Goal: Entertainment & Leisure: Consume media (video, audio)

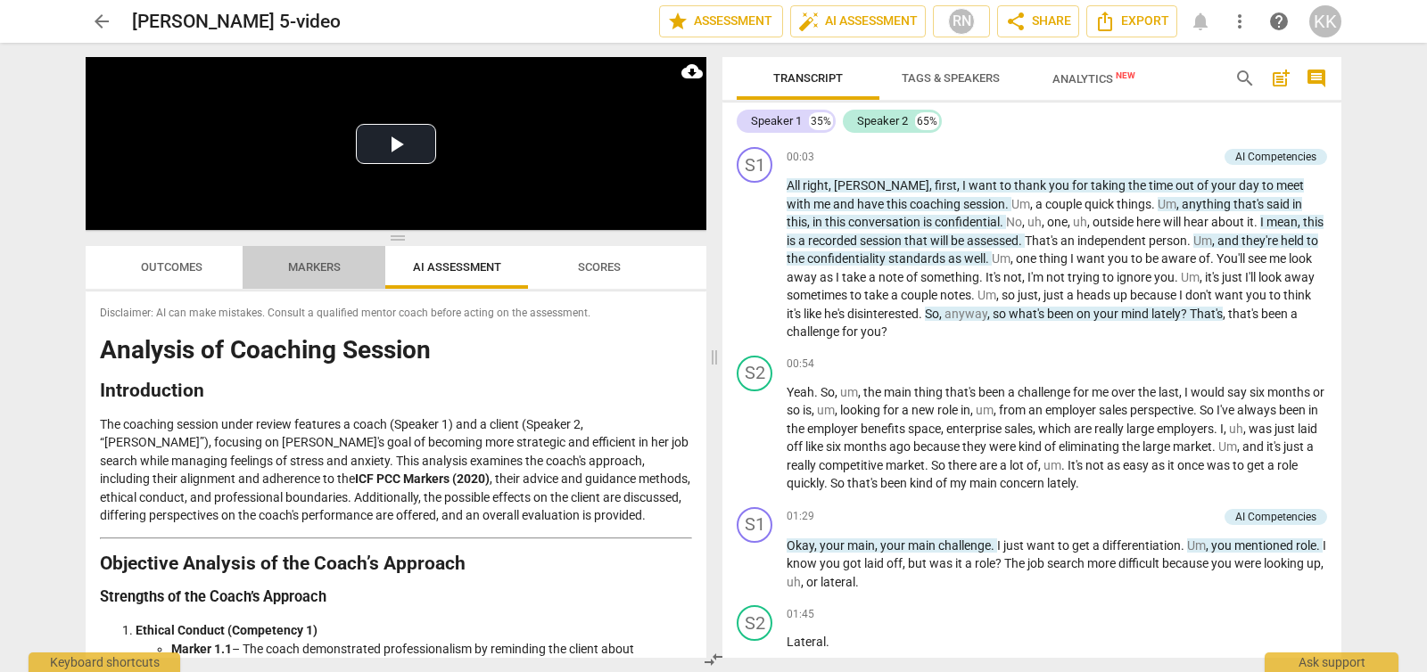
click at [292, 265] on span "Markers" at bounding box center [314, 266] width 53 height 13
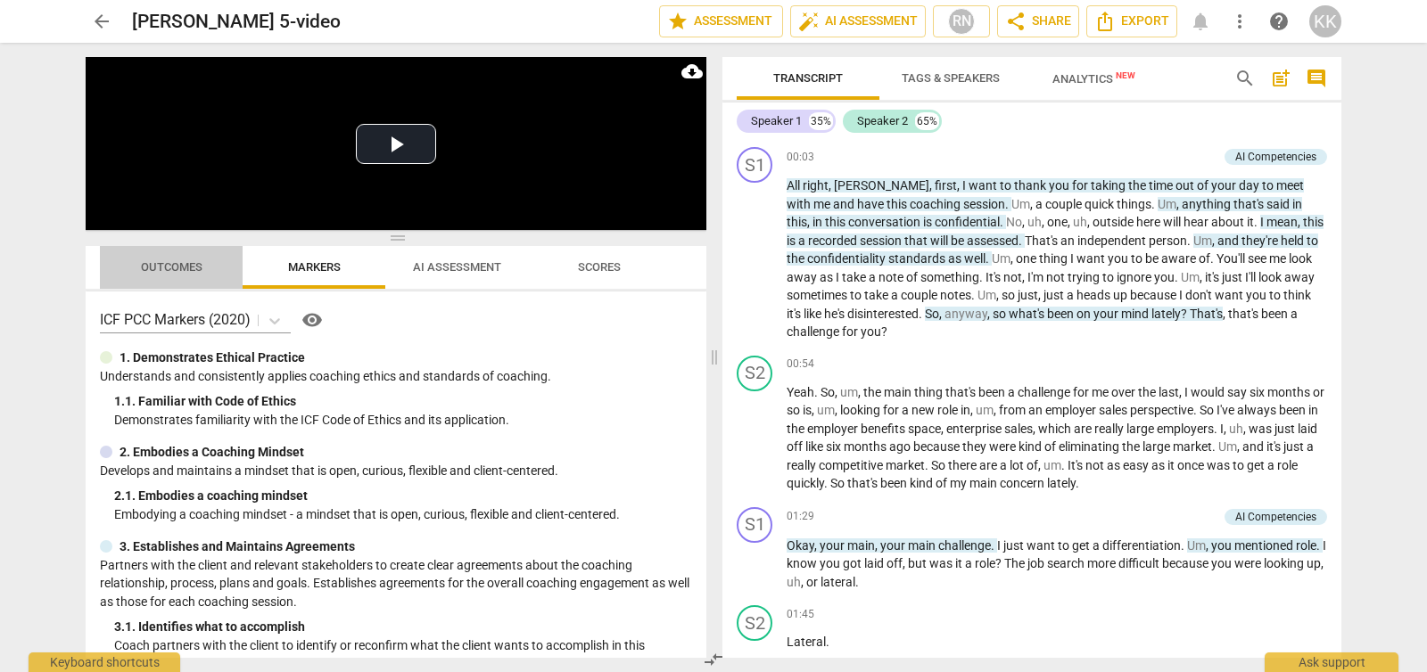
click at [144, 268] on span "Outcomes" at bounding box center [172, 266] width 62 height 13
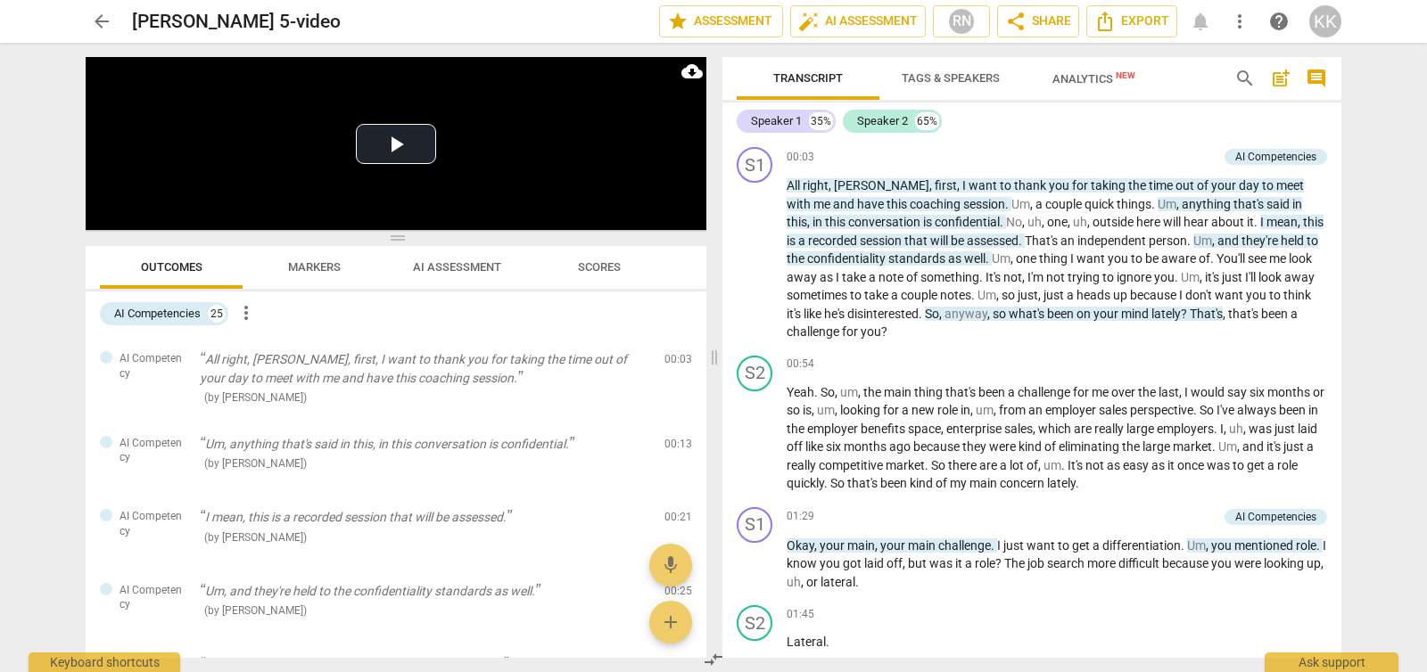
click at [1085, 87] on span "Analytics New" at bounding box center [1094, 78] width 126 height 27
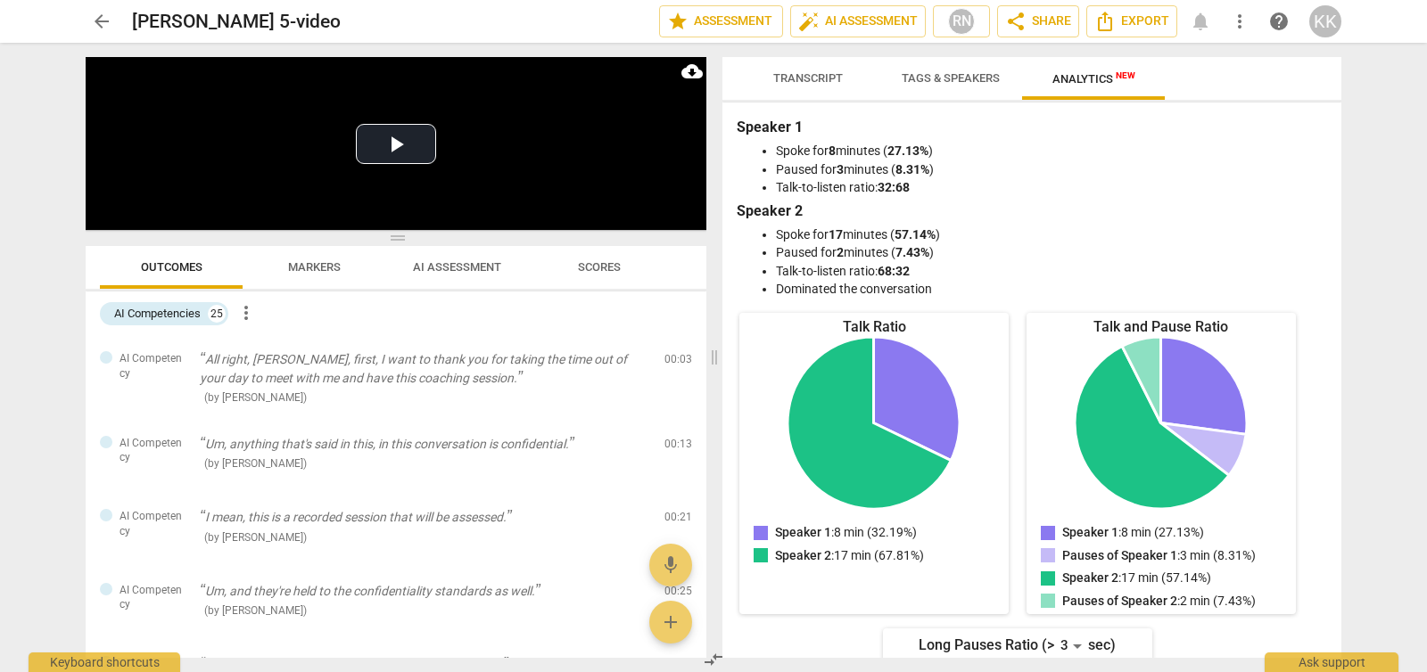
click at [964, 81] on span "Tags & Speakers" at bounding box center [951, 77] width 98 height 13
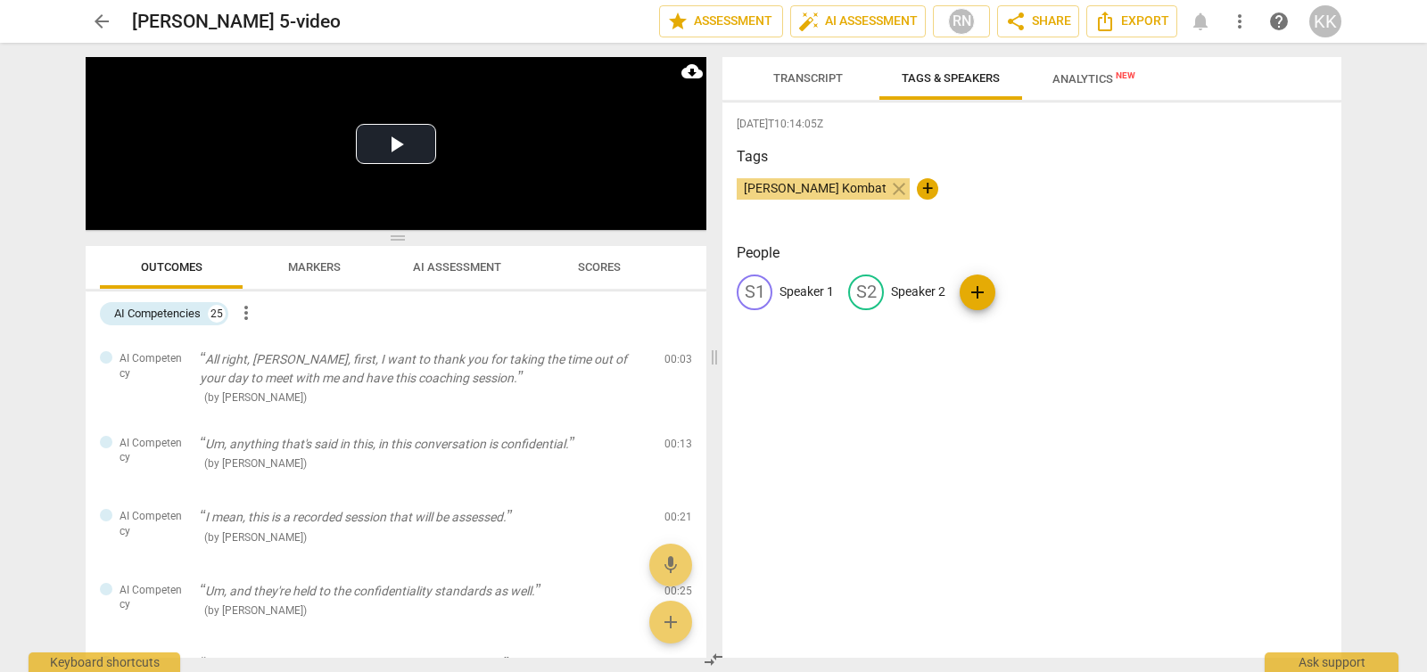
click at [806, 80] on span "Transcript" at bounding box center [808, 77] width 70 height 13
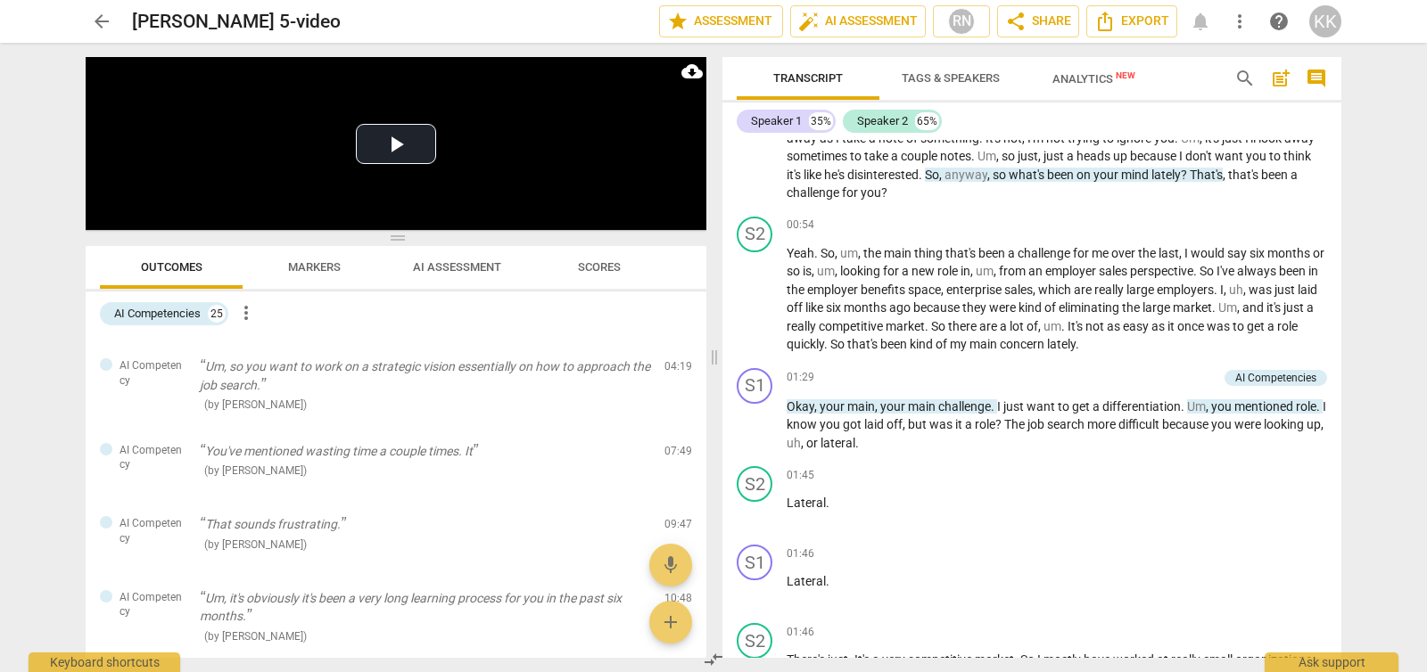
scroll to position [585, 0]
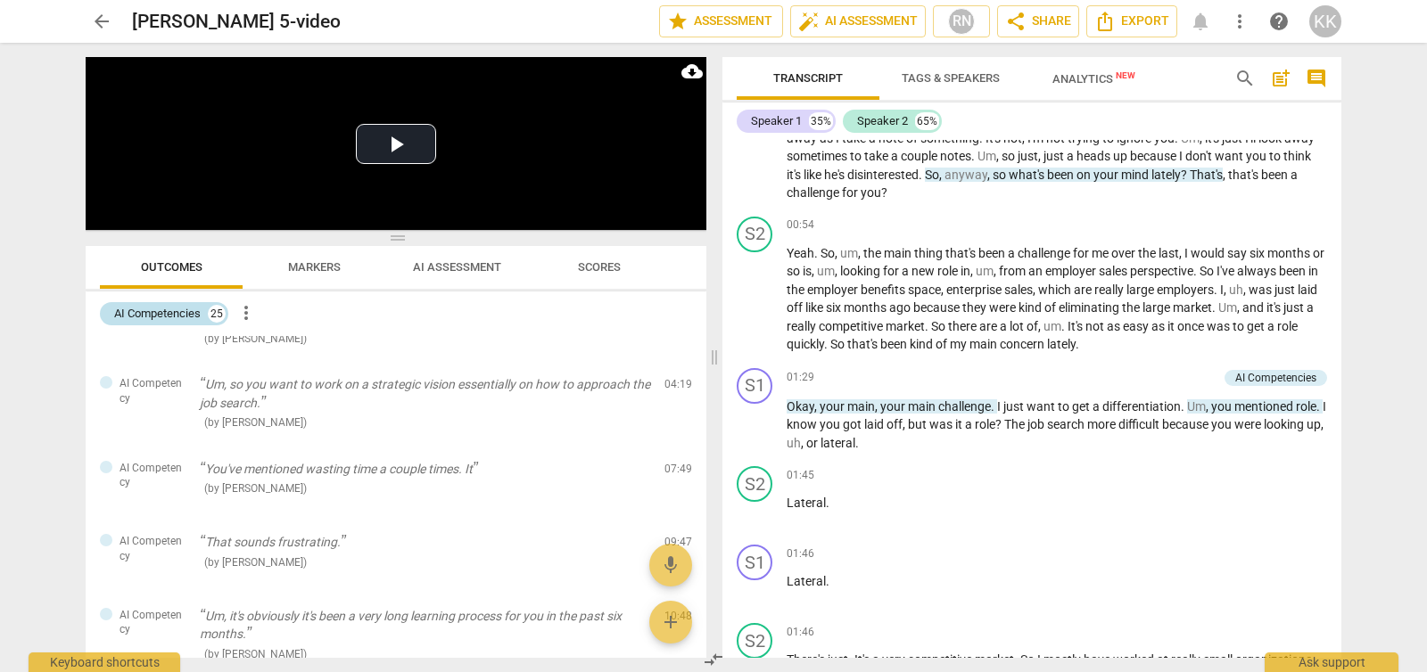
click at [188, 321] on div "AI Competencies" at bounding box center [157, 314] width 87 height 18
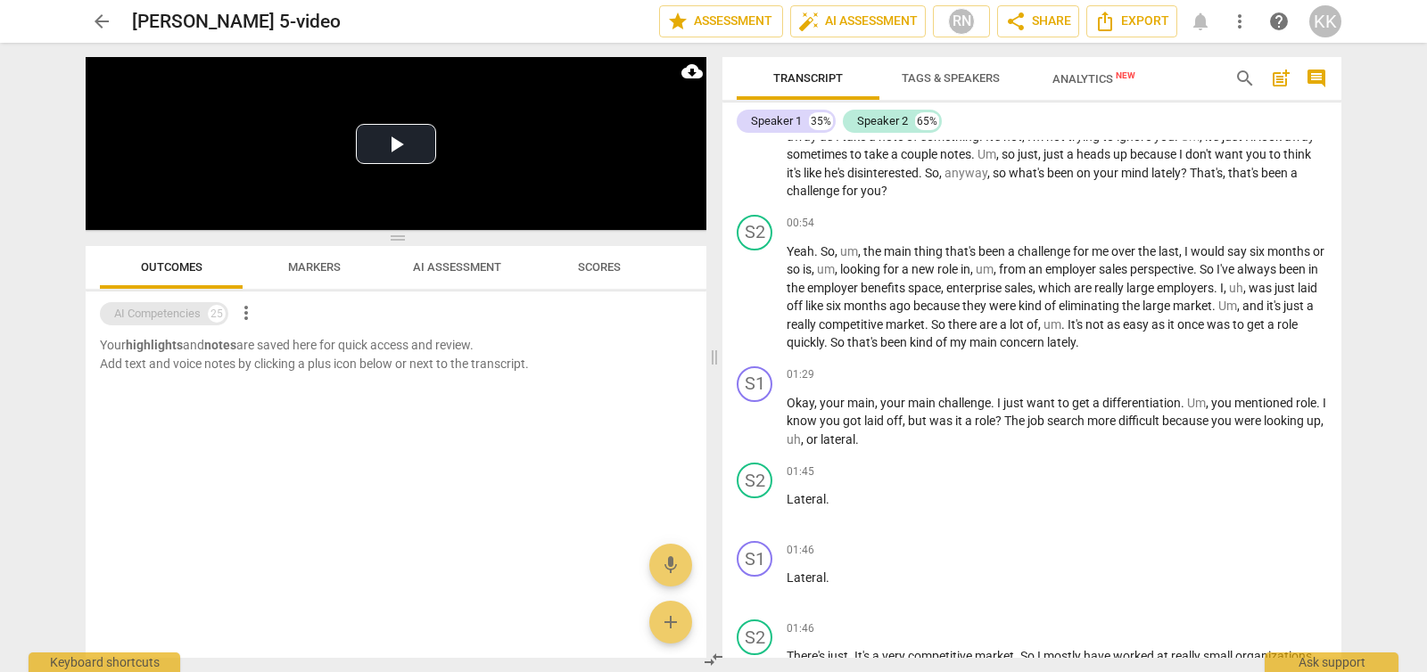
scroll to position [0, 0]
click at [192, 311] on div "AI Competencies" at bounding box center [157, 314] width 87 height 18
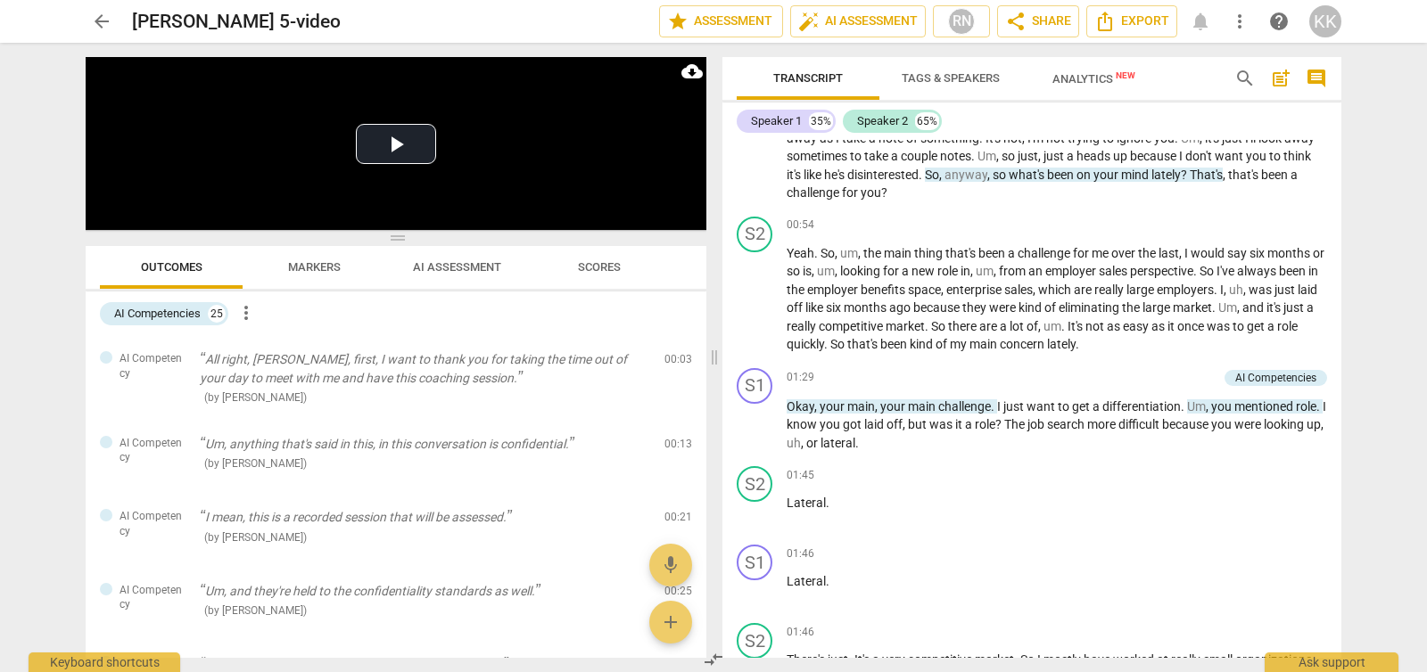
click at [242, 313] on span "more_vert" at bounding box center [245, 312] width 21 height 21
click at [1308, 663] on div at bounding box center [713, 336] width 1427 height 672
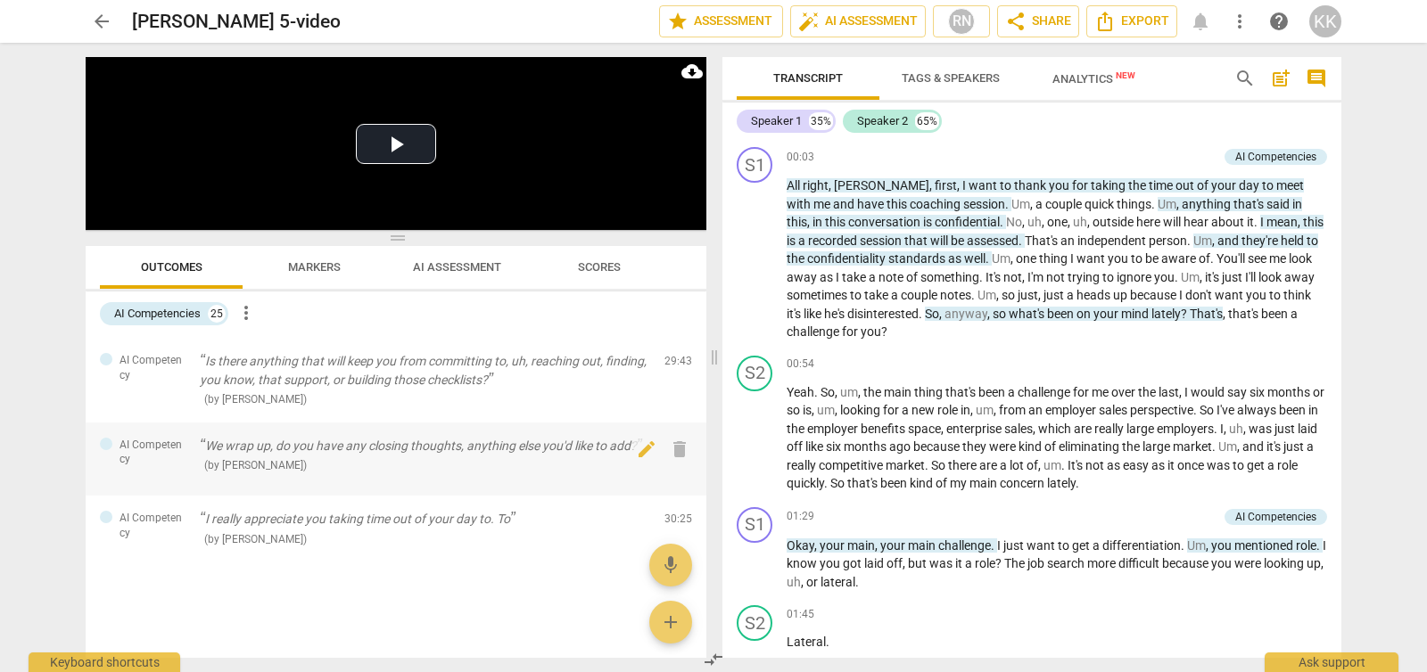
scroll to position [1699, 0]
click at [294, 260] on span "Markers" at bounding box center [314, 266] width 53 height 13
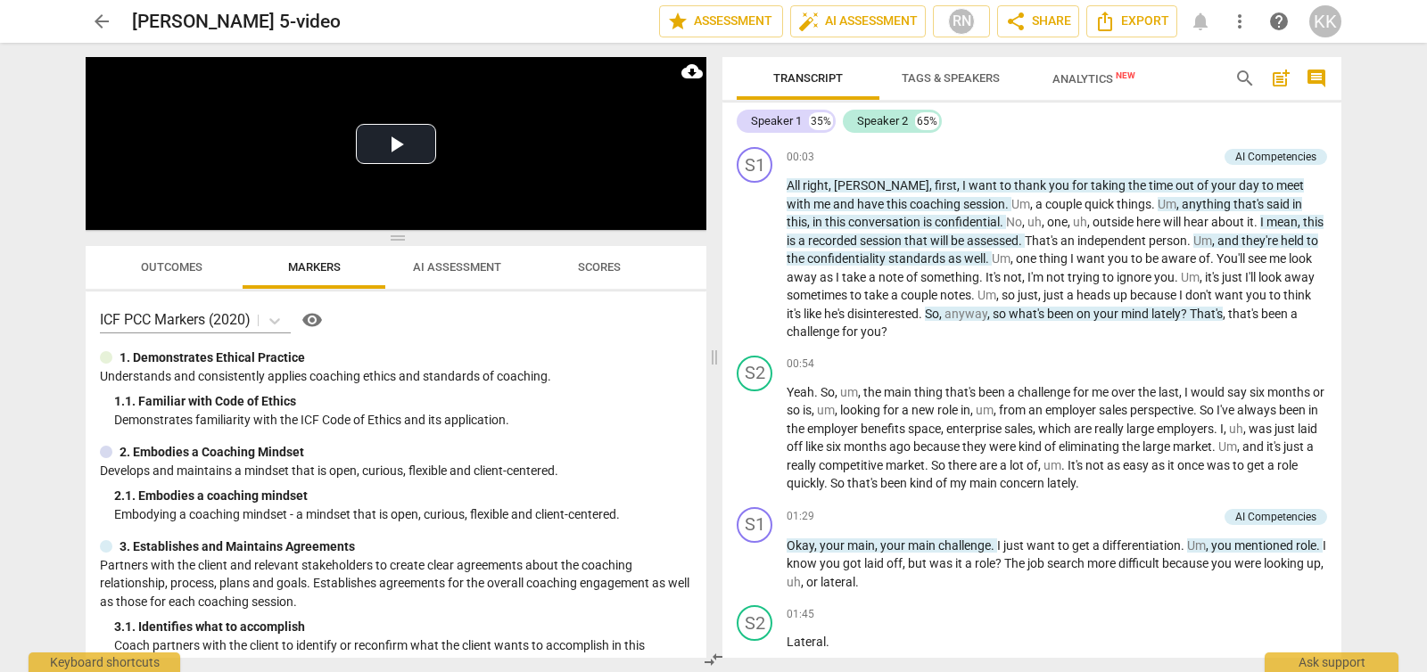
click at [321, 320] on span "visibility" at bounding box center [311, 319] width 21 height 21
click at [455, 267] on span "AI Assessment" at bounding box center [457, 266] width 88 height 13
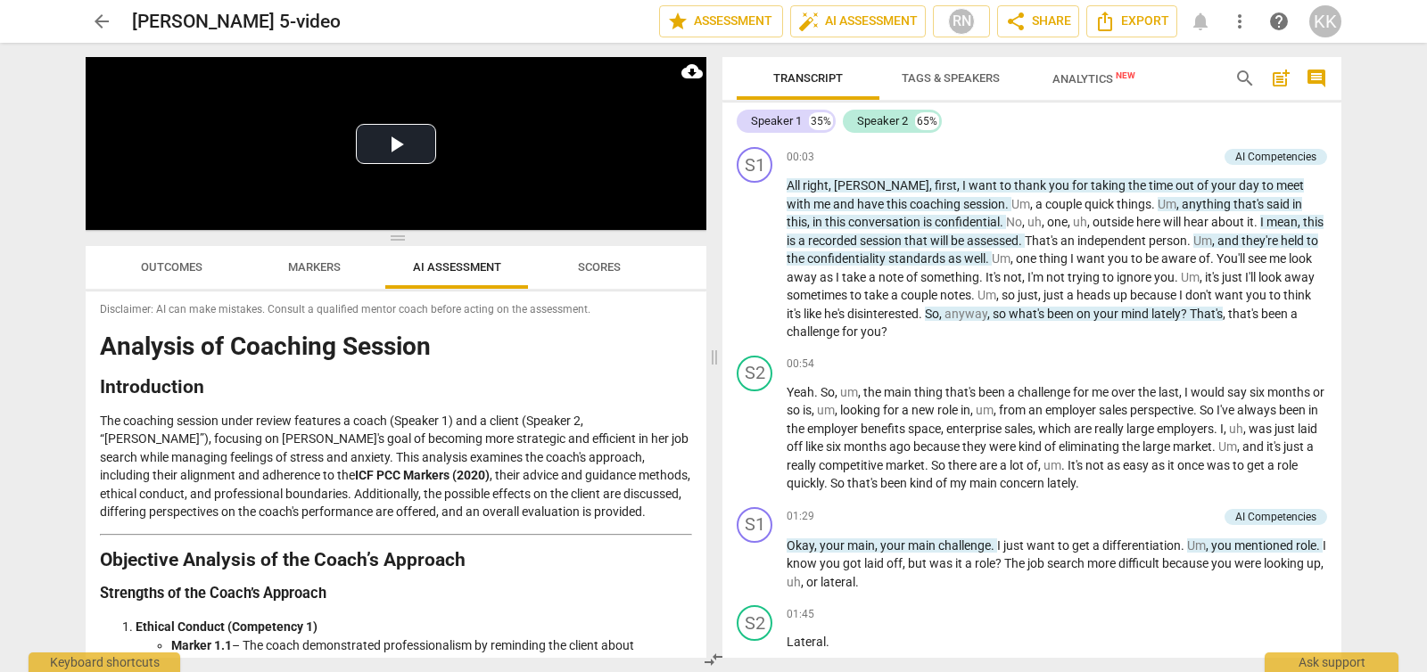
scroll to position [0, 0]
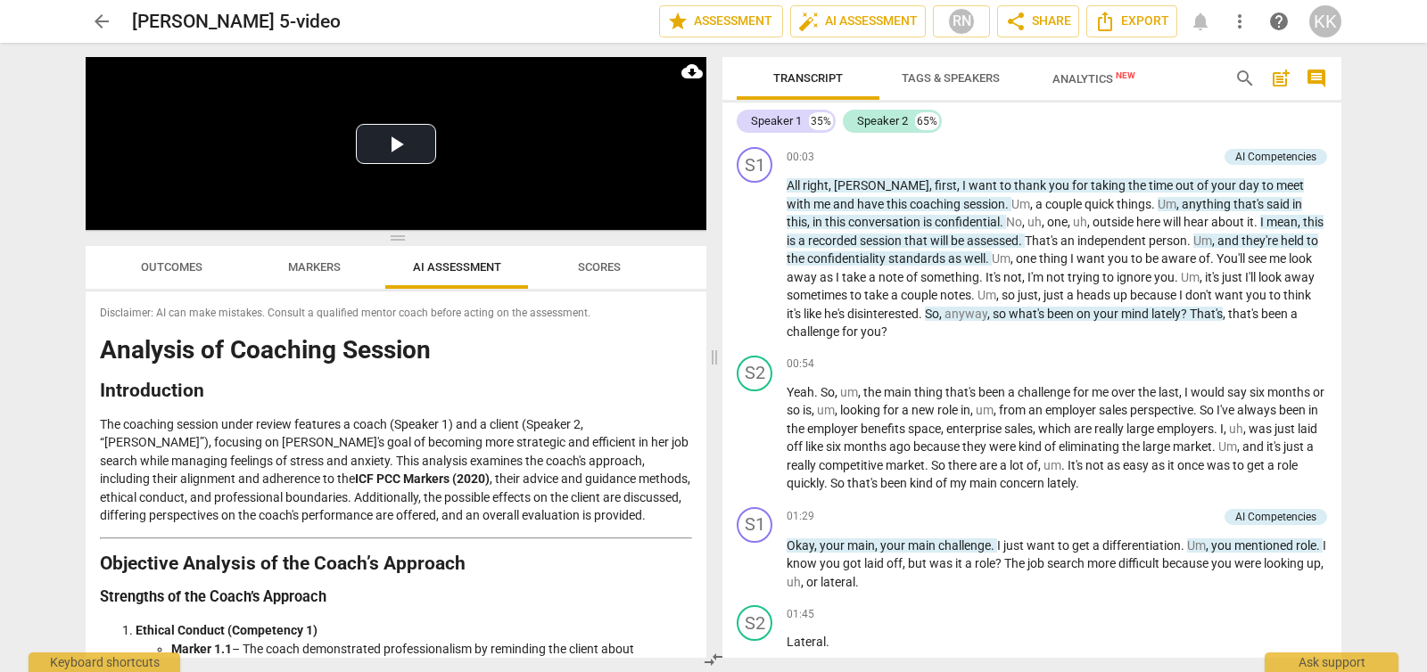
click at [176, 268] on span "Outcomes" at bounding box center [172, 266] width 62 height 13
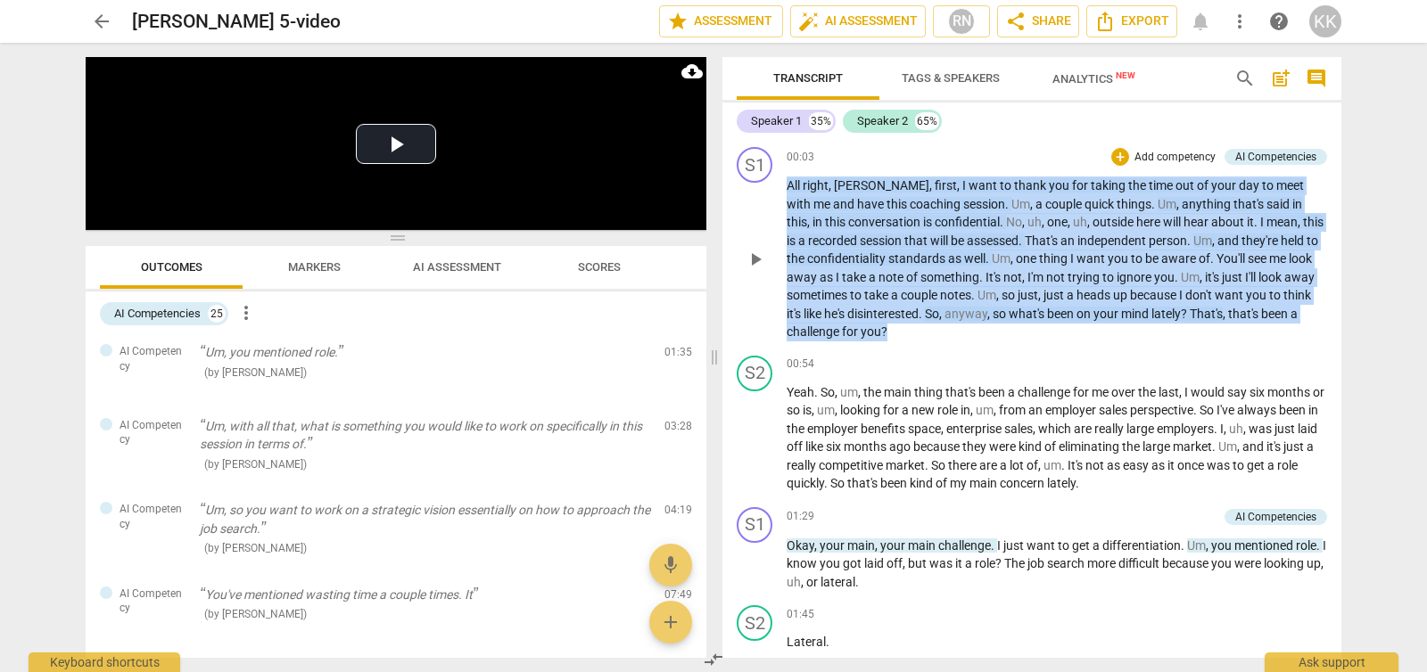
drag, startPoint x: 891, startPoint y: 339, endPoint x: 788, endPoint y: 194, distance: 177.9
click at [787, 186] on p "All right , [PERSON_NAME] , first , I want to thank you for taking the time out…" at bounding box center [1057, 259] width 540 height 165
click at [997, 367] on div "00:54 + Add competency keyboard_arrow_right" at bounding box center [1057, 365] width 540 height 18
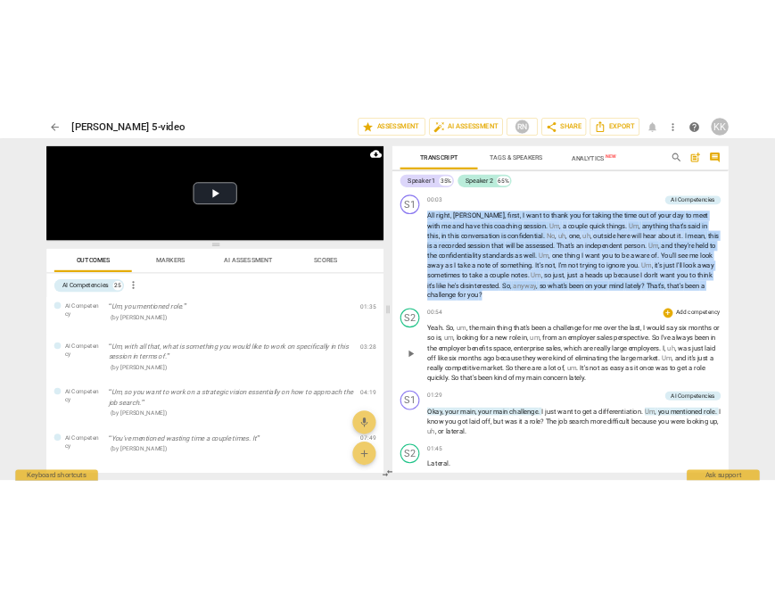
scroll to position [4, 0]
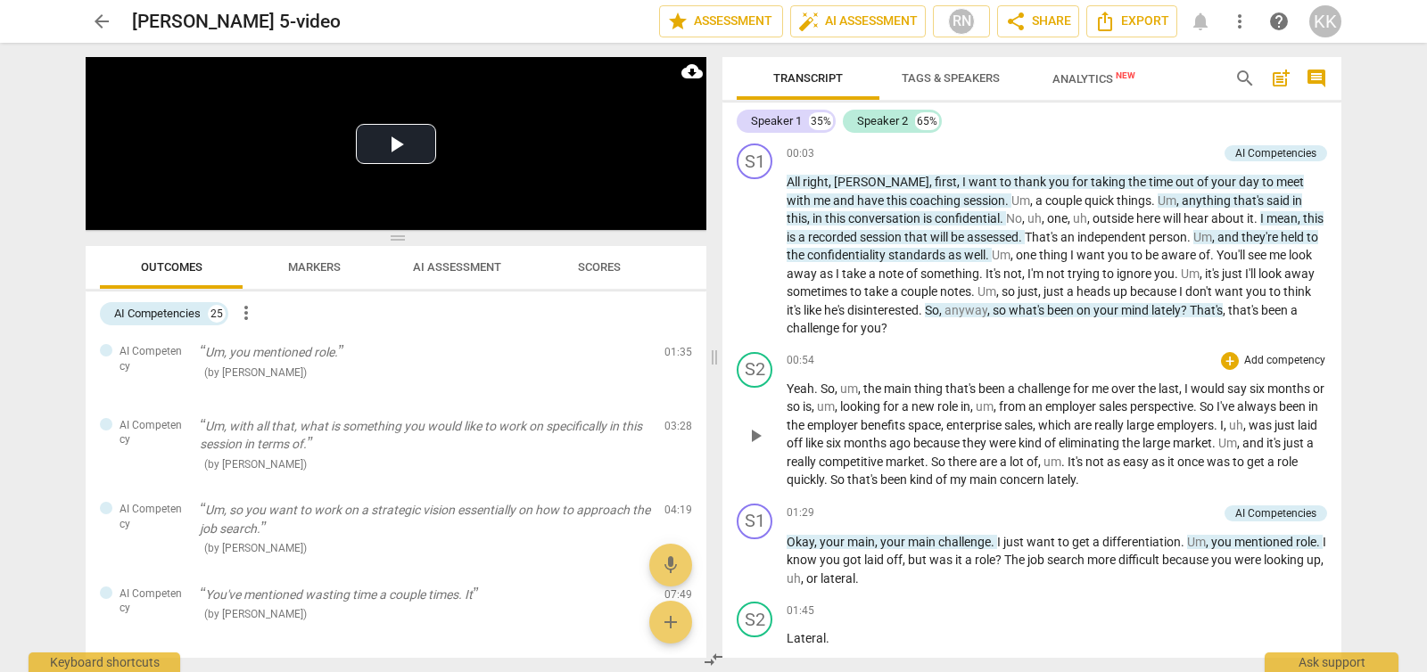
click at [920, 390] on span "thing" at bounding box center [929, 389] width 31 height 14
click at [392, 141] on button "Play Video" at bounding box center [396, 144] width 80 height 40
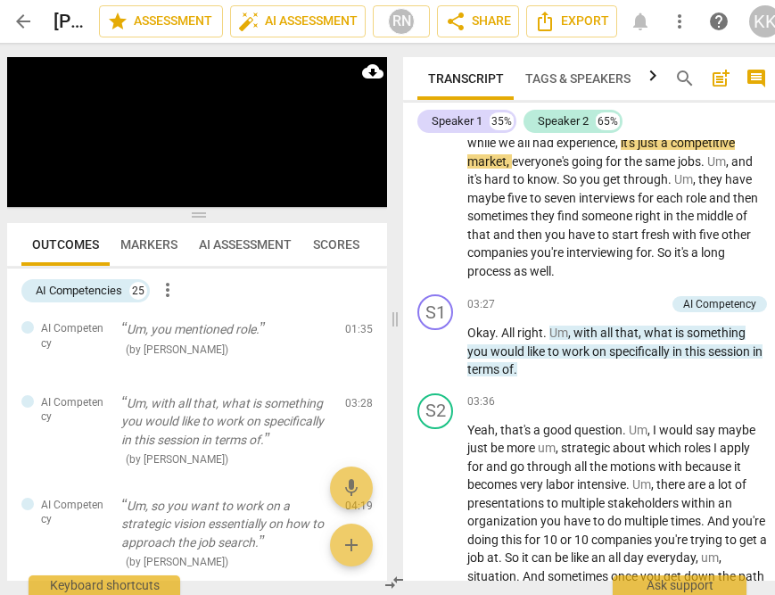
scroll to position [1475, 0]
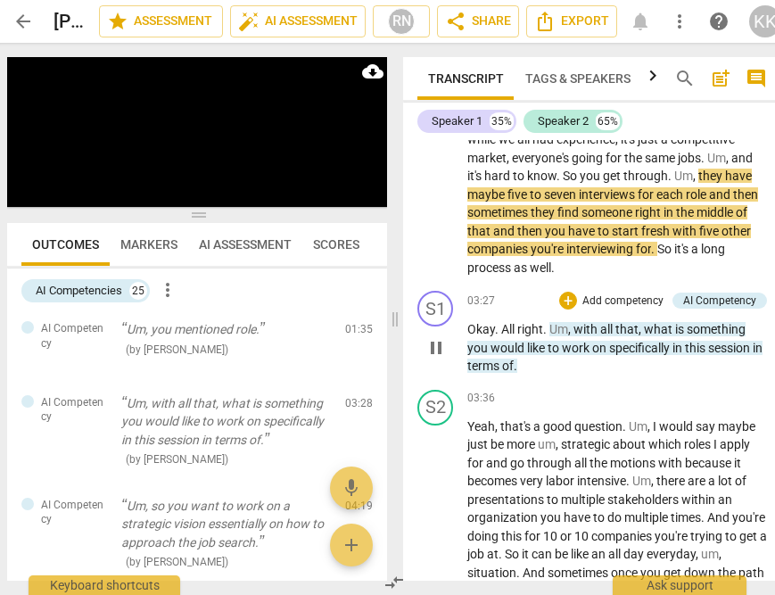
click at [436, 359] on span "pause" at bounding box center [435, 347] width 21 height 21
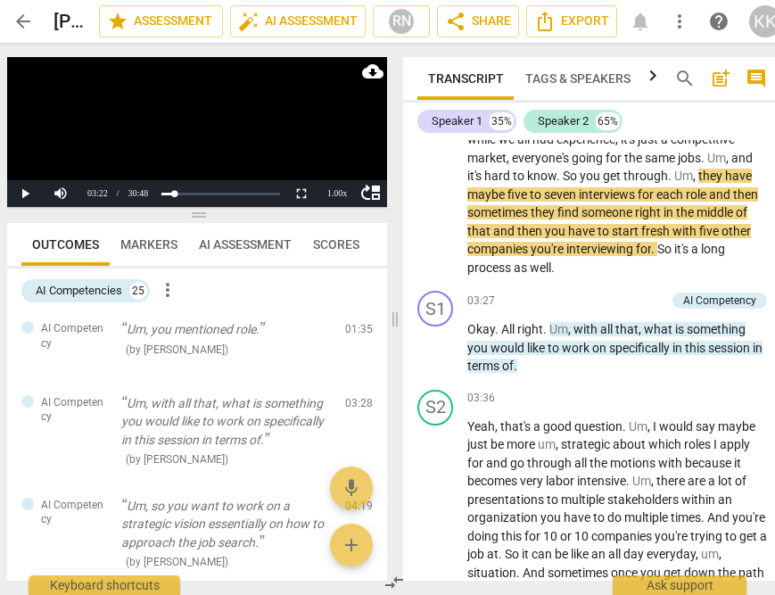
click at [147, 243] on span "Markers" at bounding box center [148, 244] width 57 height 14
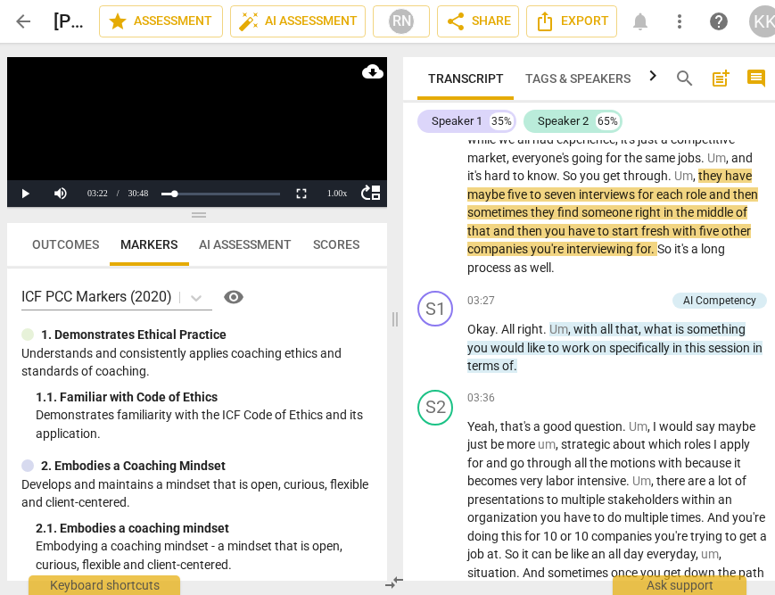
click at [263, 249] on span "AI Assessment" at bounding box center [245, 244] width 93 height 14
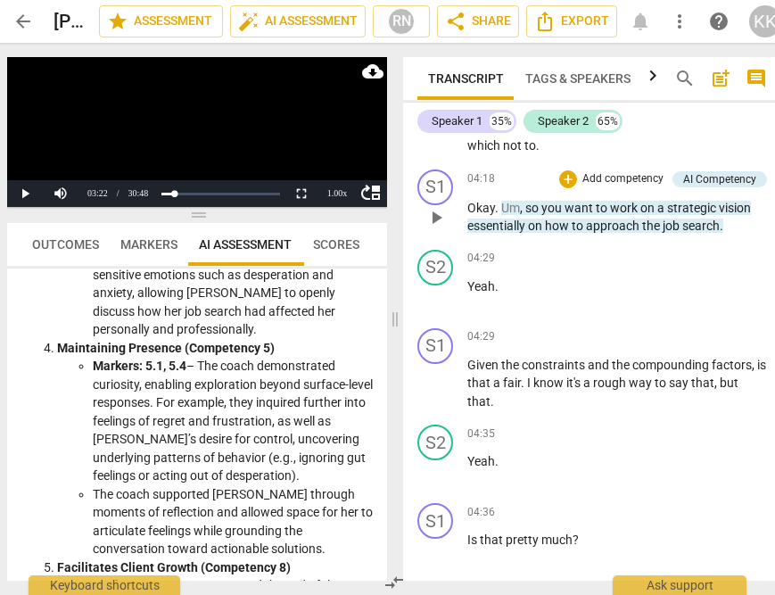
scroll to position [2115, 0]
click at [450, 405] on div "play_arrow pause" at bounding box center [444, 384] width 45 height 42
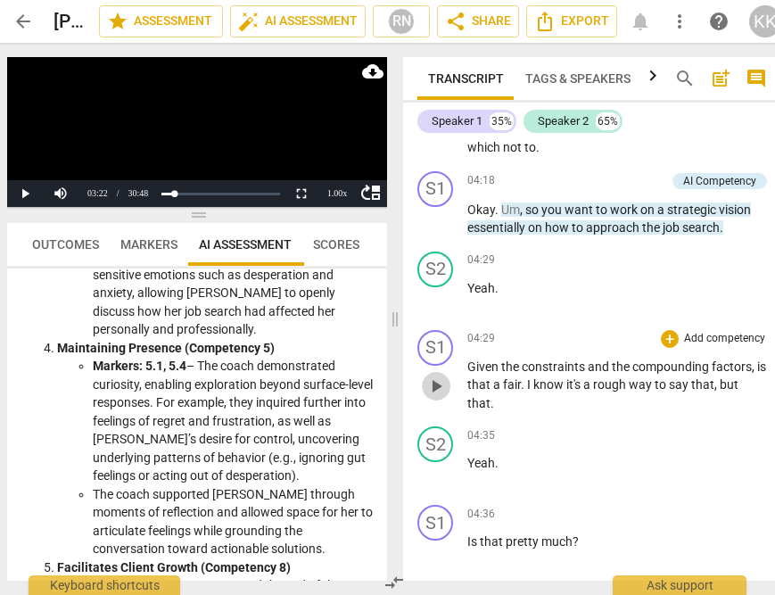
scroll to position [2111, 0]
click at [430, 398] on span "play_arrow" at bounding box center [435, 386] width 21 height 21
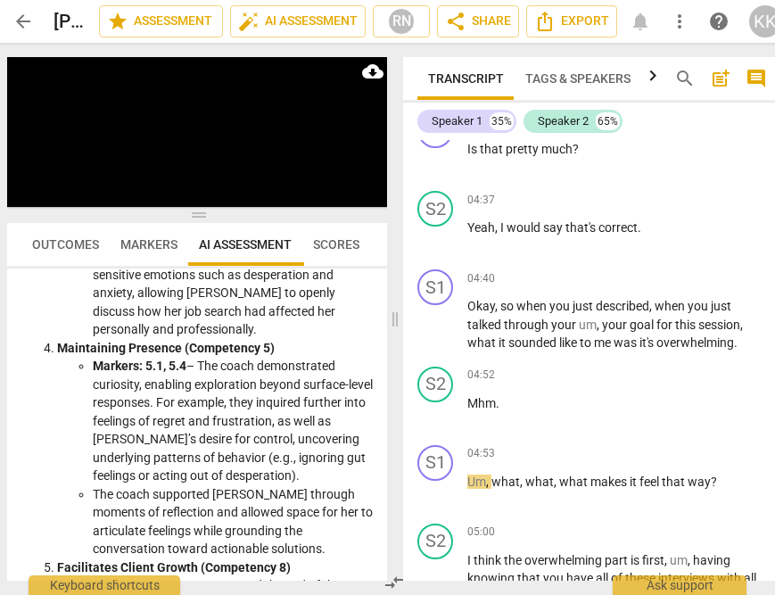
scroll to position [2523, 0]
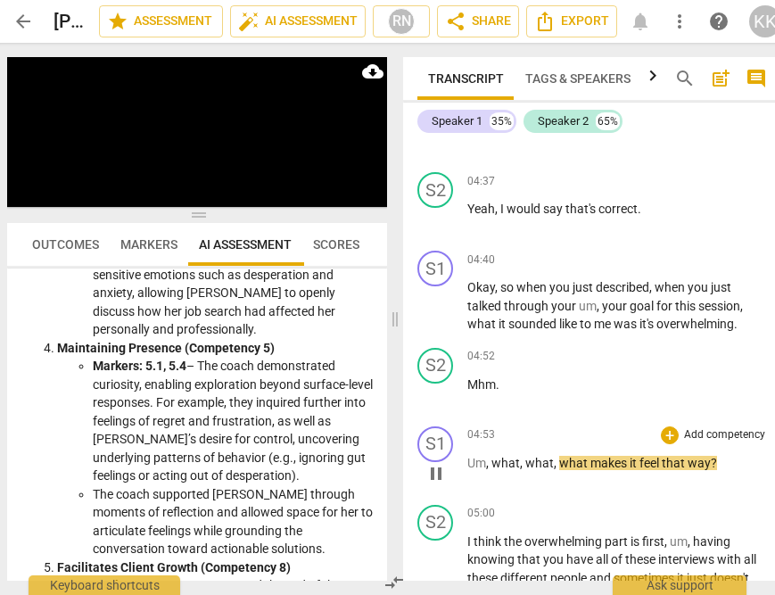
click at [441, 484] on span "pause" at bounding box center [435, 473] width 21 height 21
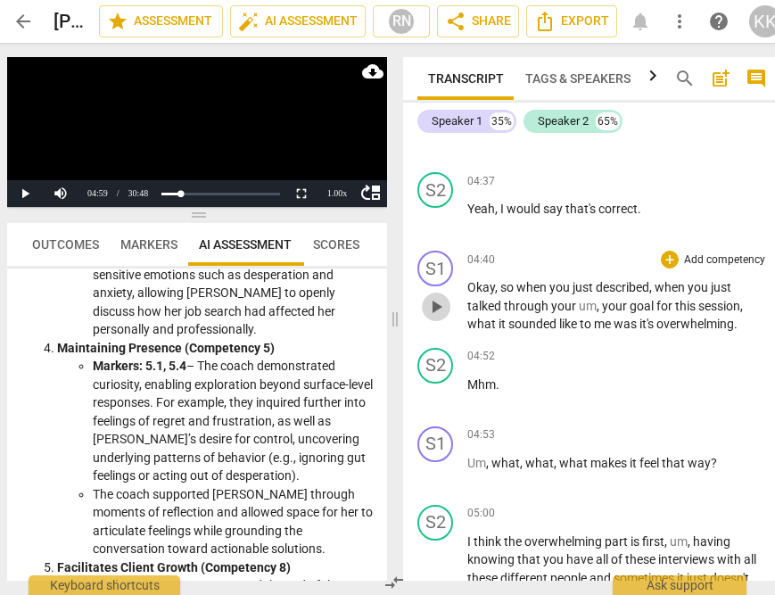
click at [426, 318] on span "play_arrow" at bounding box center [435, 306] width 21 height 21
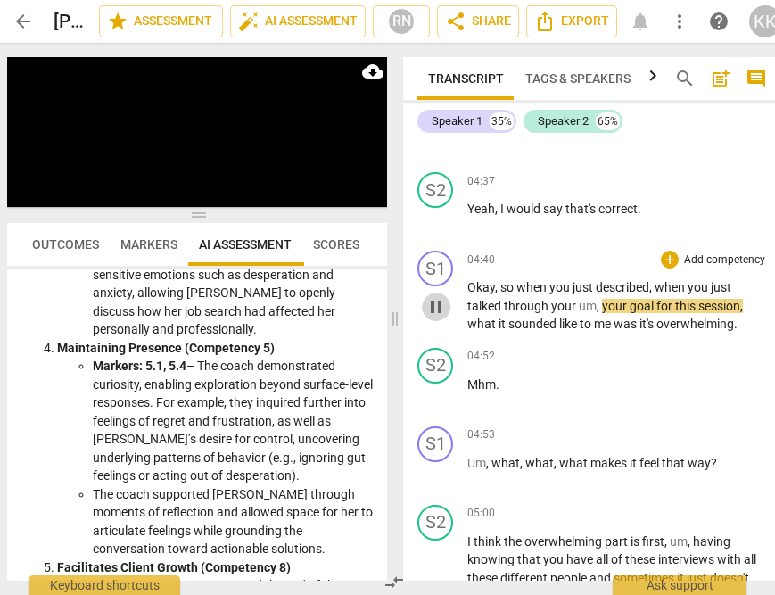
drag, startPoint x: 432, startPoint y: 322, endPoint x: 449, endPoint y: 327, distance: 17.8
click at [432, 318] on span "pause" at bounding box center [435, 306] width 21 height 21
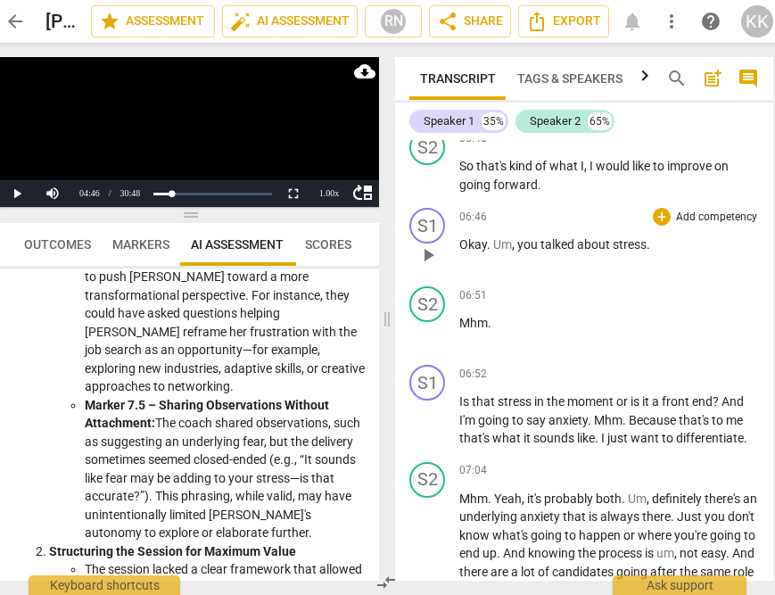
scroll to position [3783, 0]
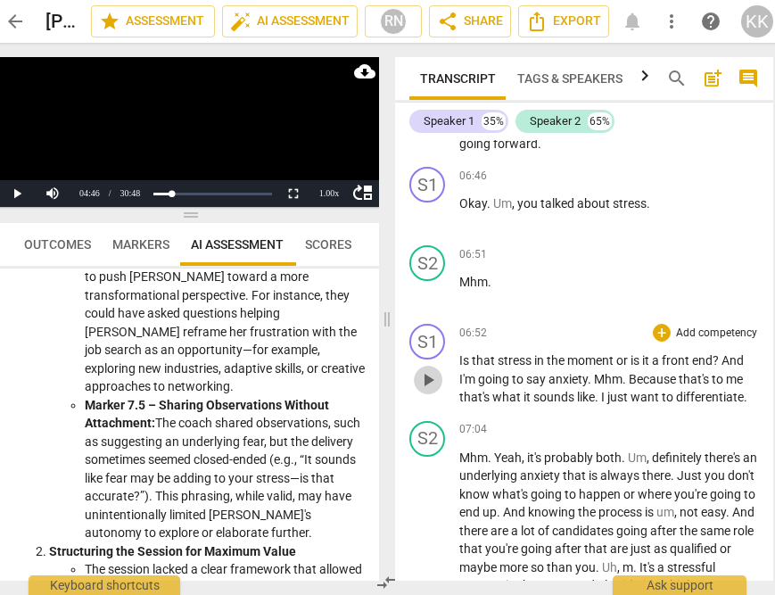
click at [431, 394] on button "play_arrow" at bounding box center [428, 380] width 29 height 29
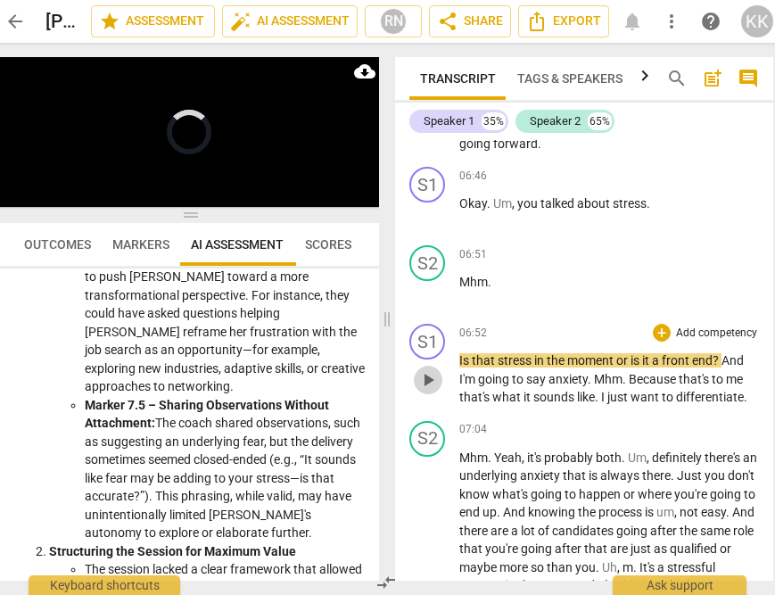
click at [431, 391] on span "play_arrow" at bounding box center [427, 379] width 21 height 21
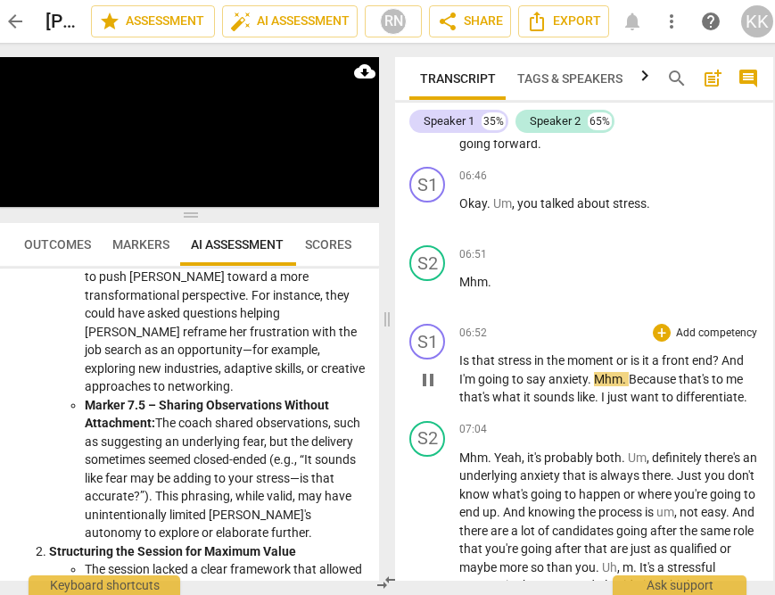
click at [431, 391] on span "pause" at bounding box center [427, 379] width 21 height 21
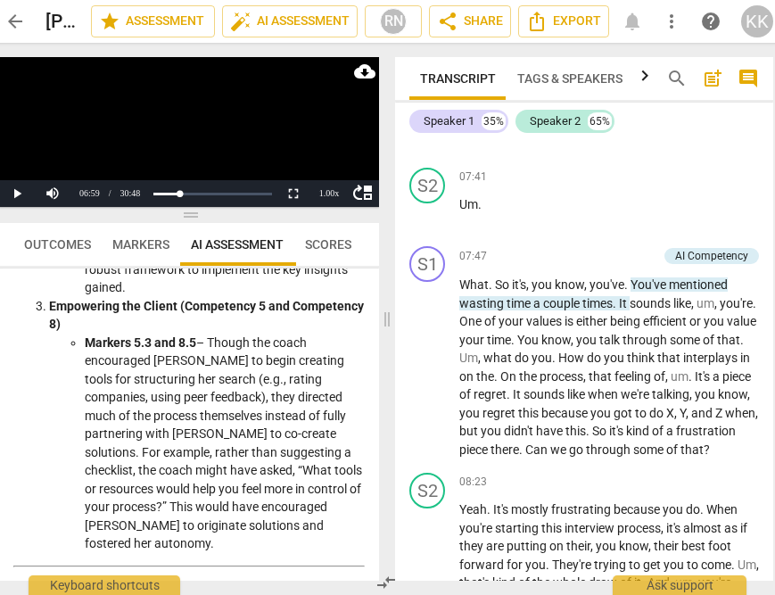
scroll to position [4405, 0]
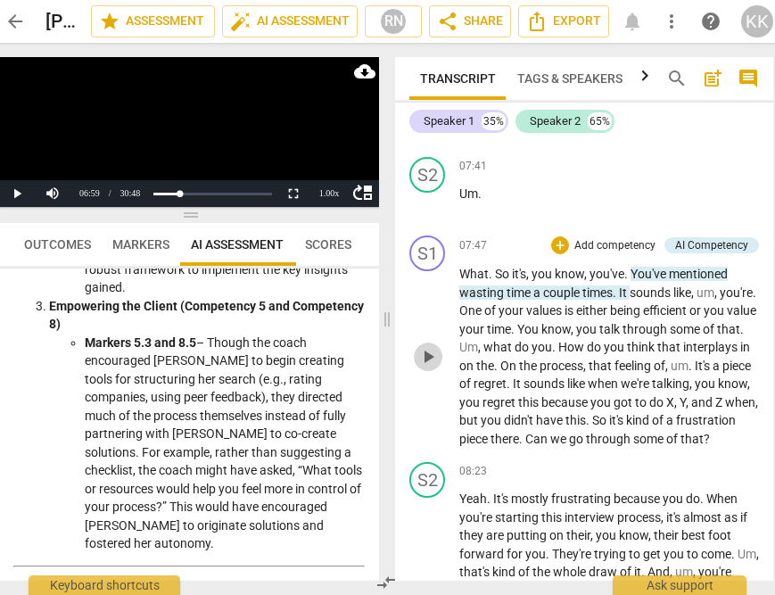
click at [435, 367] on span "play_arrow" at bounding box center [427, 356] width 21 height 21
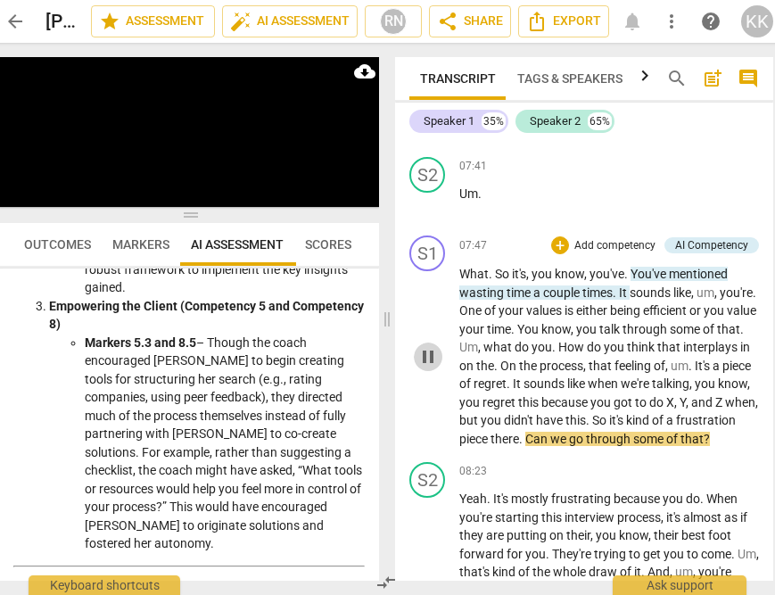
click at [427, 367] on span "pause" at bounding box center [427, 356] width 21 height 21
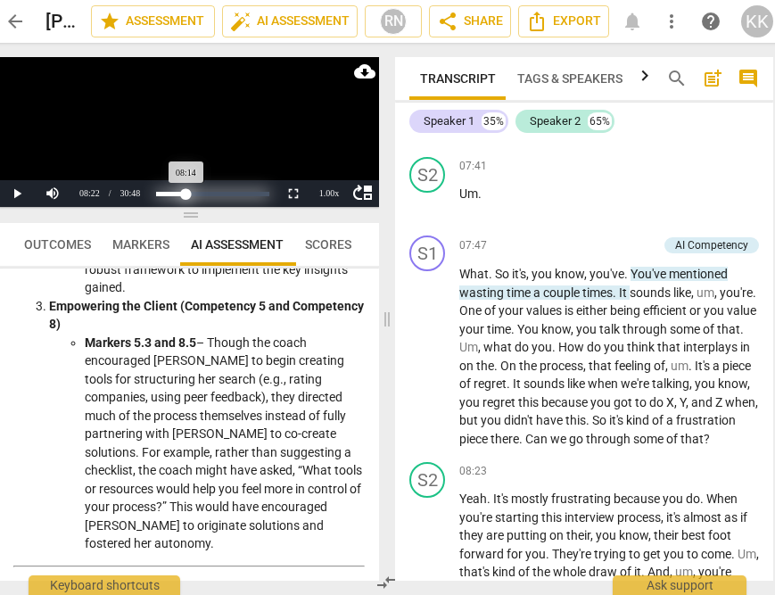
click at [186, 192] on div "Progress : 26.77%" at bounding box center [171, 194] width 30 height 4
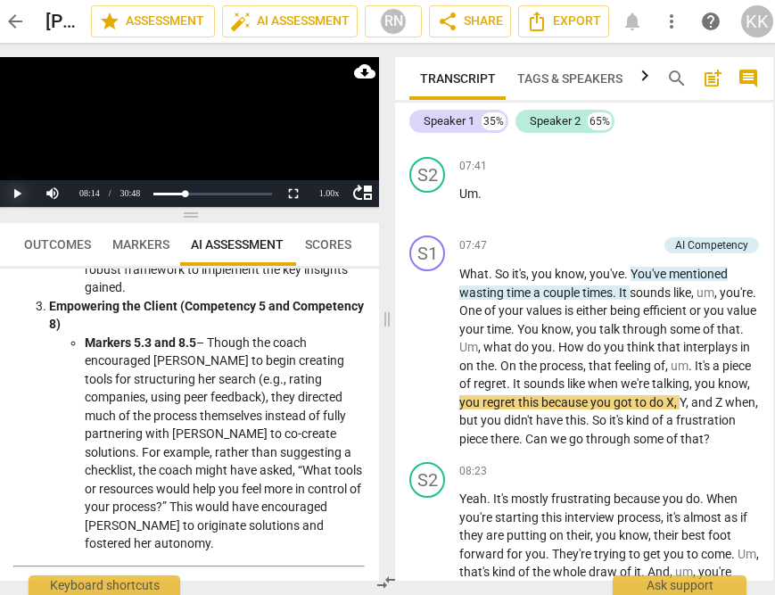
click at [20, 188] on button "Play" at bounding box center [17, 193] width 36 height 27
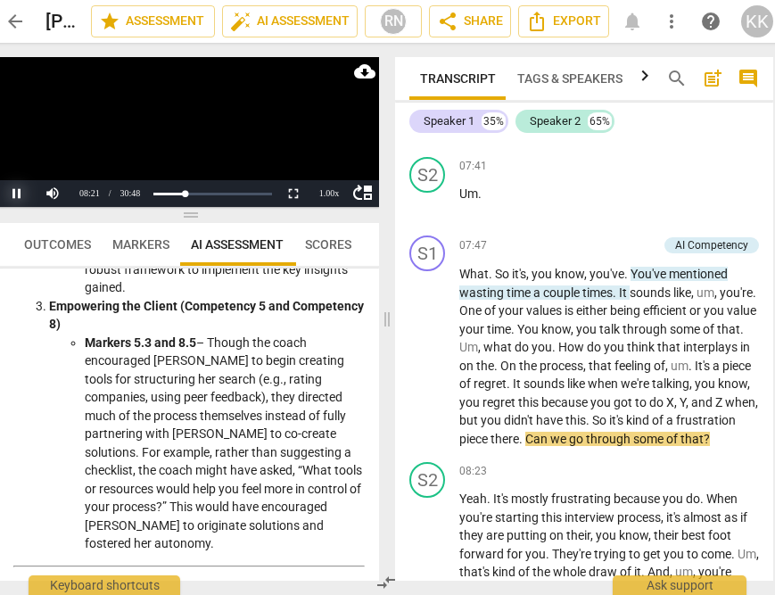
click at [15, 191] on button "Pause" at bounding box center [17, 193] width 36 height 27
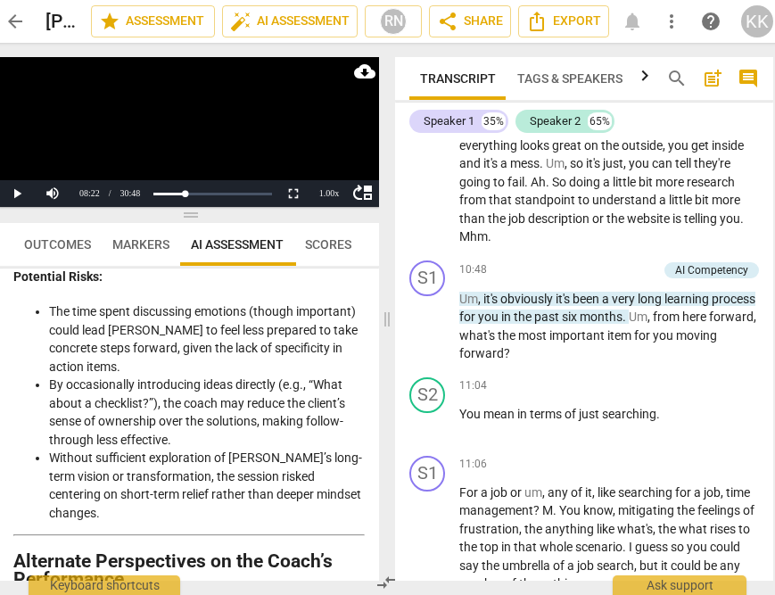
scroll to position [5802, 0]
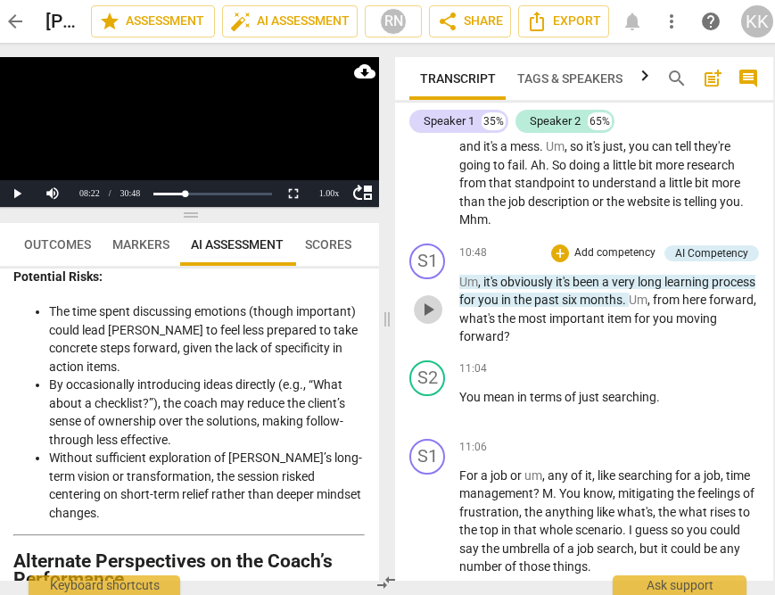
click at [430, 320] on span "play_arrow" at bounding box center [427, 309] width 21 height 21
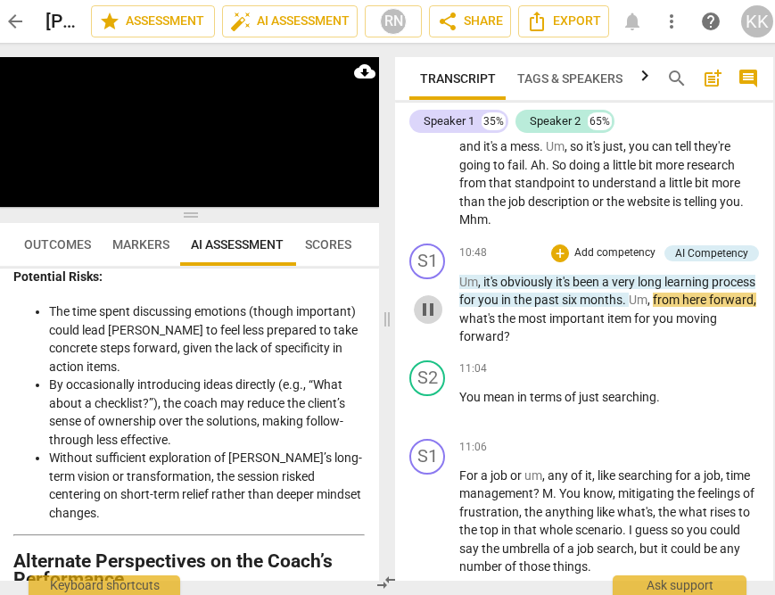
click at [416, 320] on span "pause" at bounding box center [428, 309] width 29 height 21
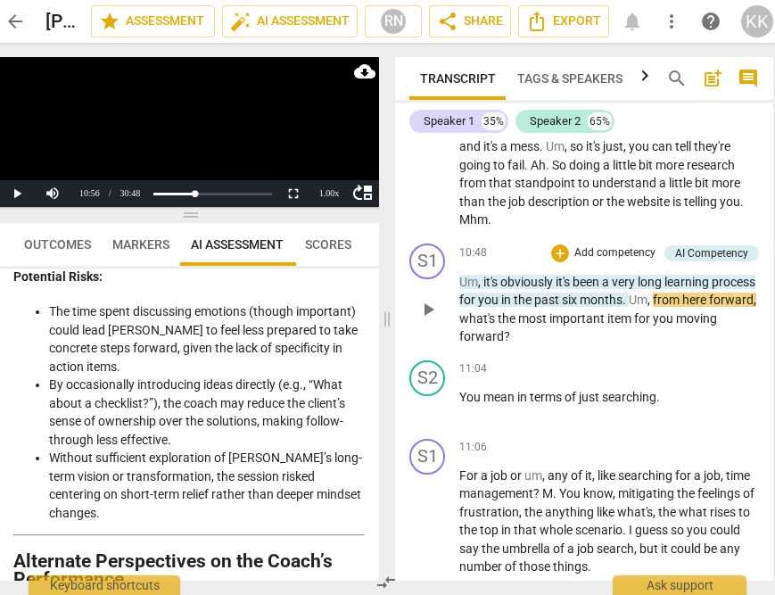
click at [422, 320] on span "play_arrow" at bounding box center [427, 309] width 21 height 21
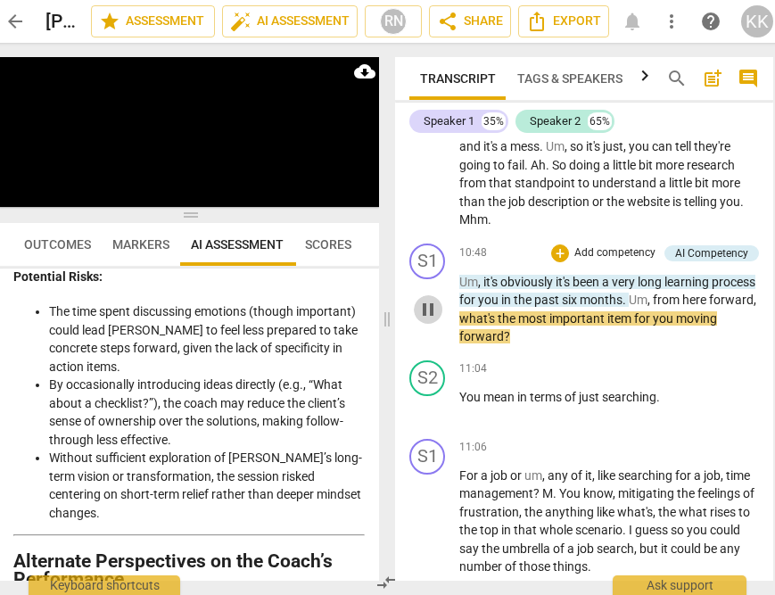
click at [416, 320] on span "pause" at bounding box center [428, 309] width 29 height 21
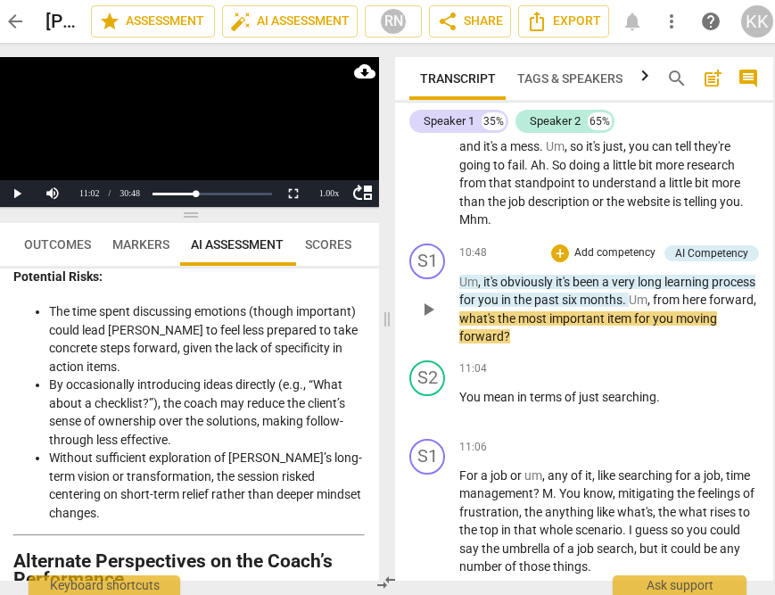
click at [498, 326] on span "what's" at bounding box center [478, 318] width 38 height 14
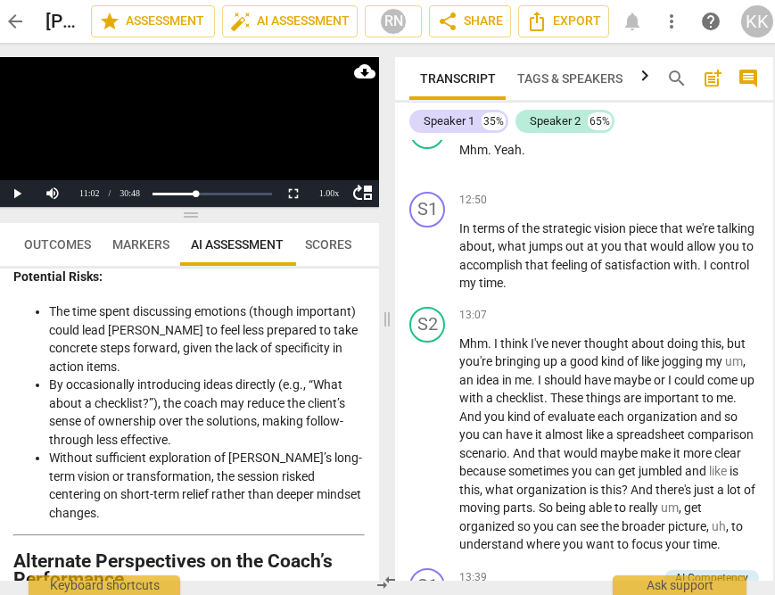
scroll to position [6839, 0]
click at [467, 117] on div "Speaker 1" at bounding box center [449, 121] width 51 height 18
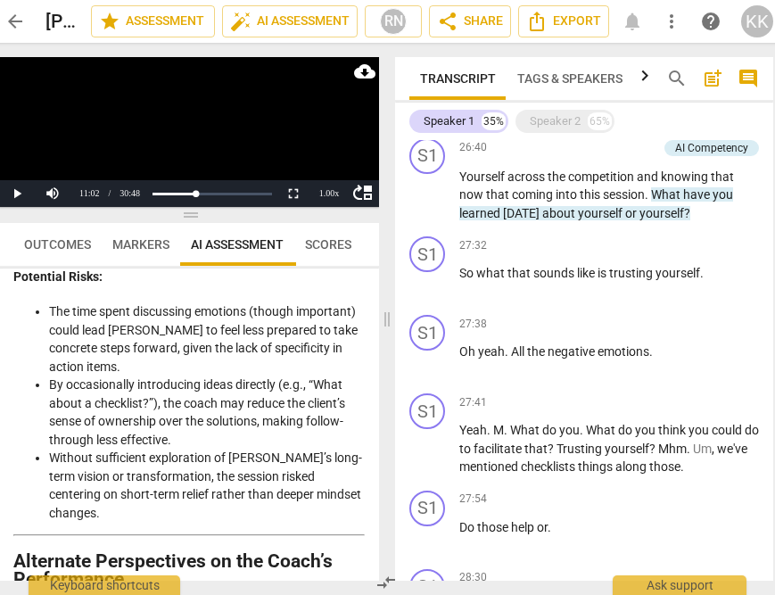
scroll to position [5332, 0]
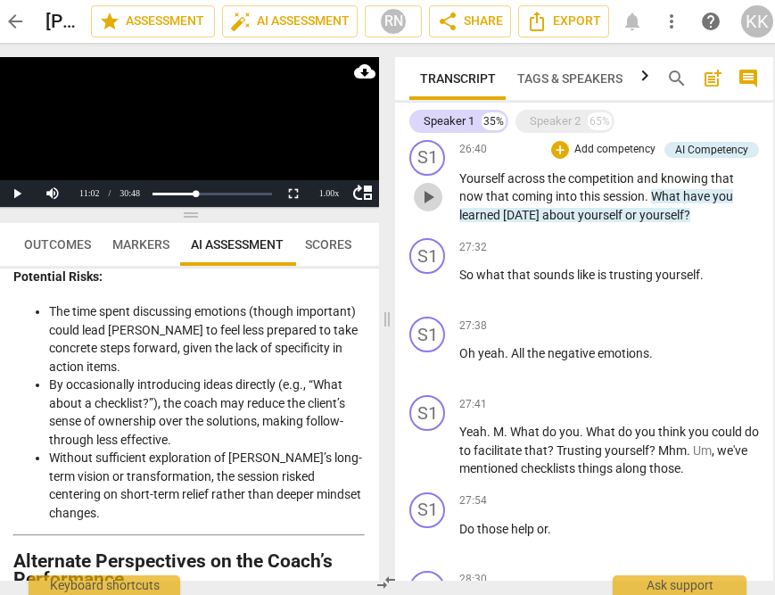
click at [432, 208] on span "play_arrow" at bounding box center [427, 196] width 21 height 21
click at [14, 191] on button "Pause" at bounding box center [17, 193] width 36 height 27
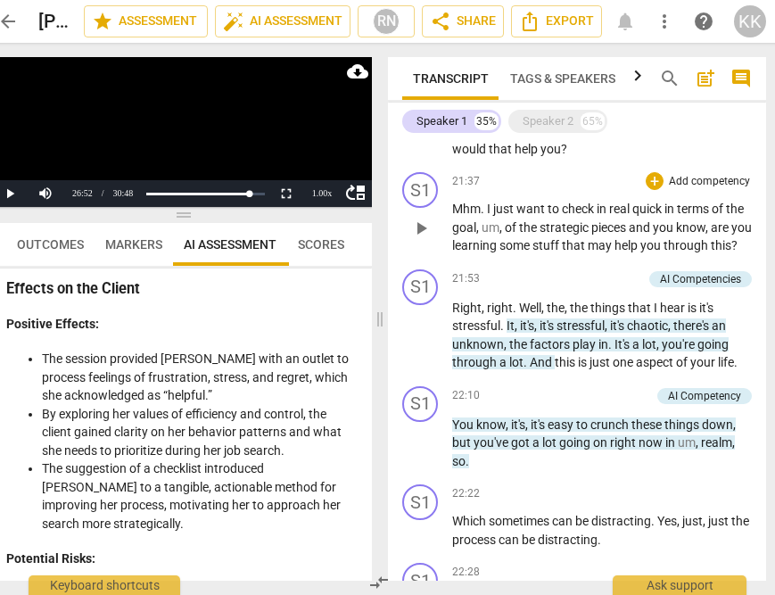
scroll to position [2451, 0]
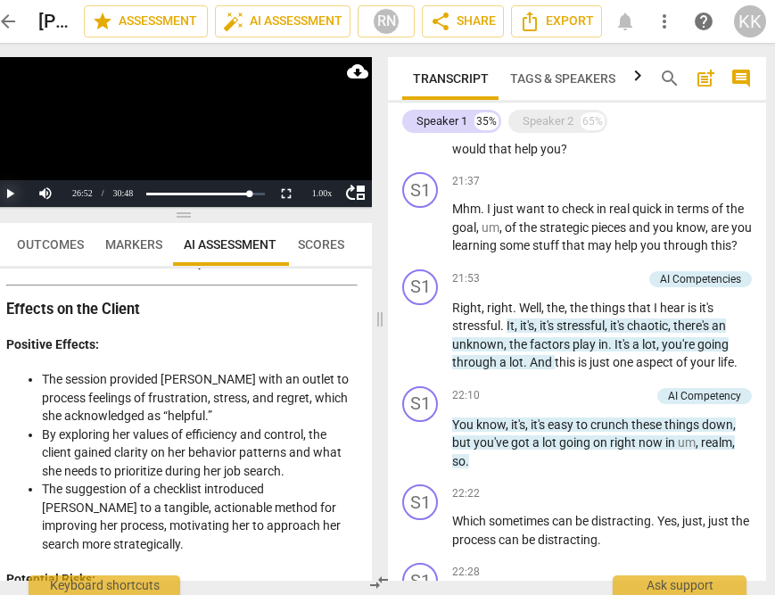
click at [6, 194] on button "Play" at bounding box center [10, 193] width 36 height 27
drag, startPoint x: 245, startPoint y: 197, endPoint x: 195, endPoint y: 197, distance: 49.9
click at [195, 196] on div "Progress : 41.73%" at bounding box center [172, 194] width 47 height 4
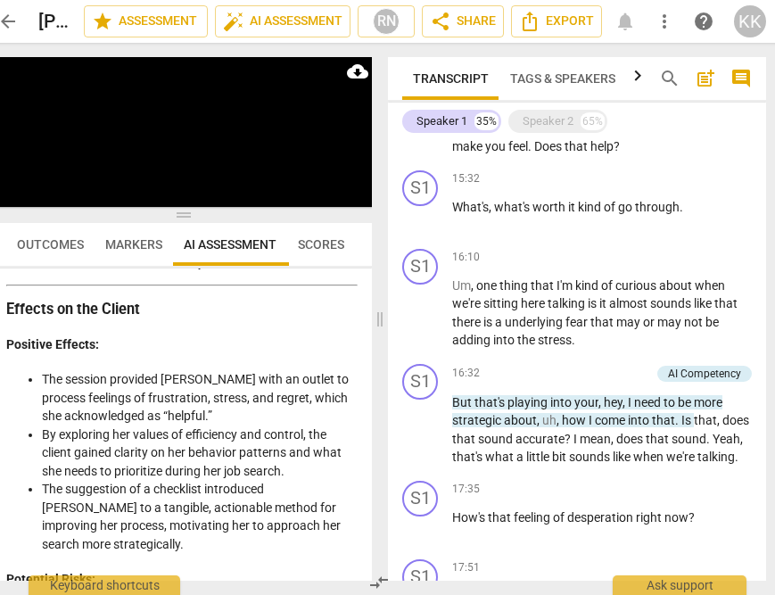
scroll to position [2810, 0]
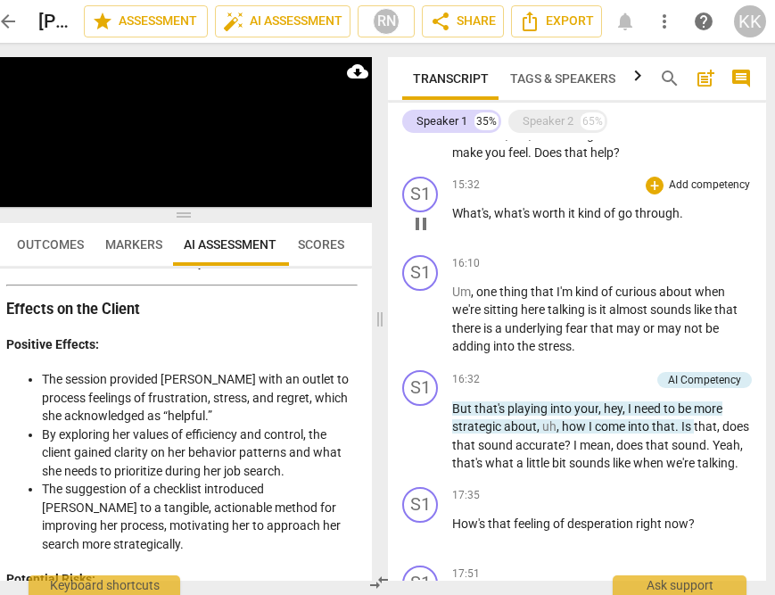
click at [444, 241] on div "S1 play_arrow pause" at bounding box center [427, 209] width 50 height 64
click at [418, 238] on button "pause" at bounding box center [421, 224] width 29 height 29
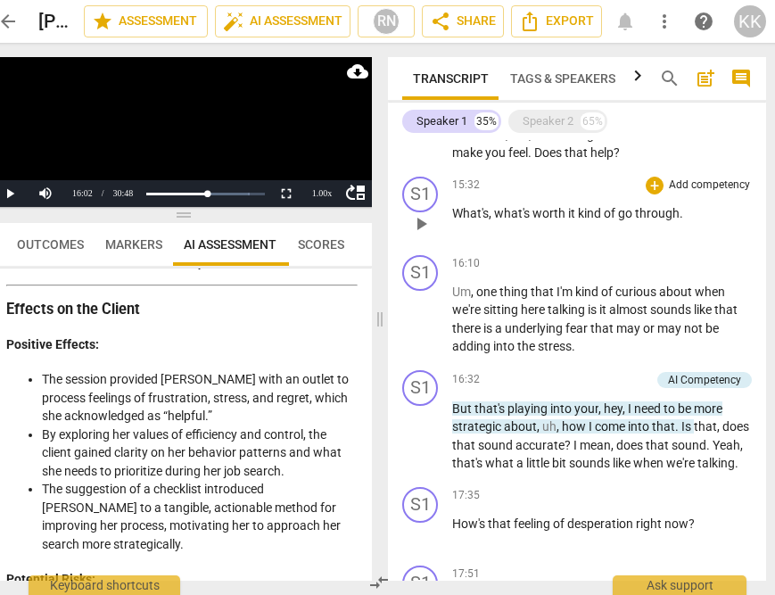
click at [417, 235] on span "play_arrow" at bounding box center [420, 223] width 21 height 21
click at [17, 186] on button "Pause" at bounding box center [10, 193] width 36 height 27
click at [419, 331] on span "play_arrow" at bounding box center [420, 319] width 21 height 21
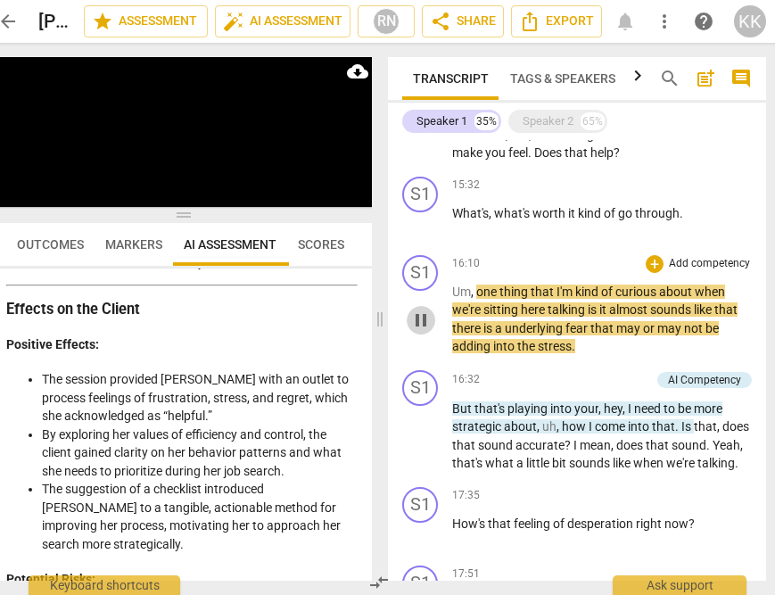
click at [416, 331] on span "pause" at bounding box center [420, 319] width 21 height 21
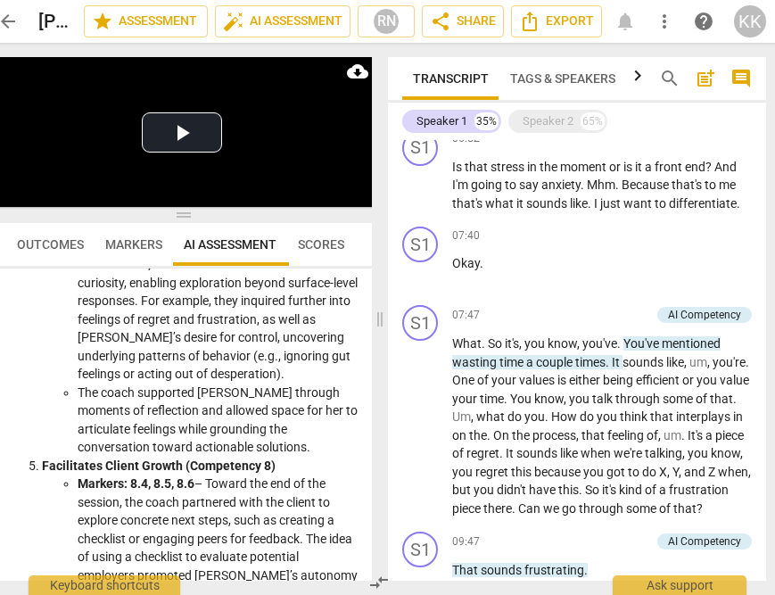
scroll to position [1471, 0]
click at [422, 437] on span "play_arrow" at bounding box center [420, 426] width 21 height 21
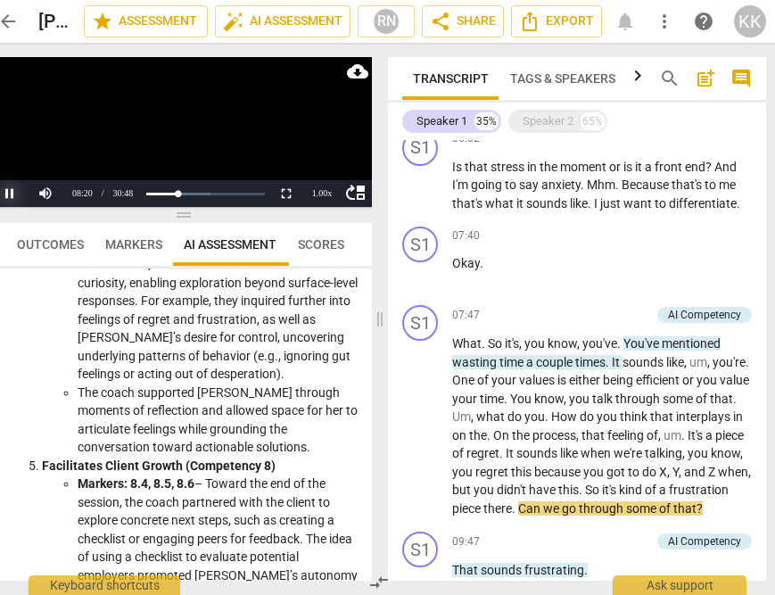
click at [16, 193] on button "Pause" at bounding box center [10, 193] width 36 height 27
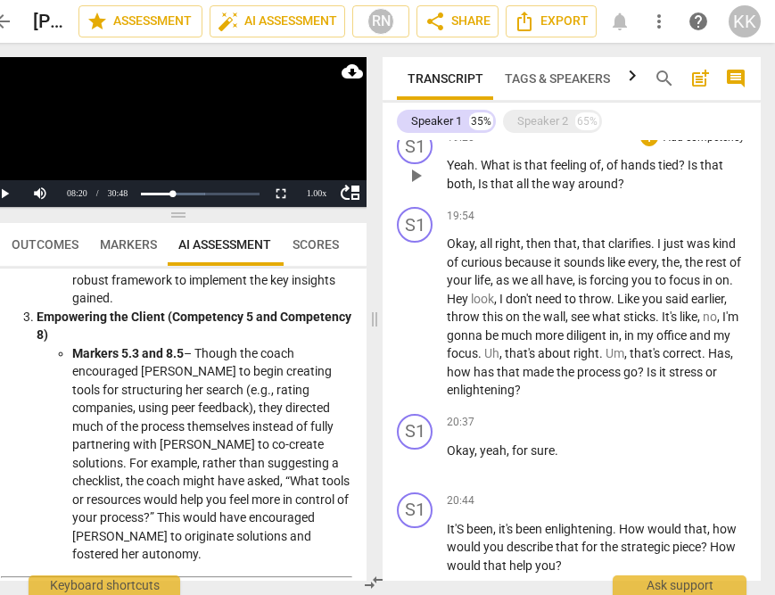
scroll to position [2311, 0]
